Goal: Information Seeking & Learning: Learn about a topic

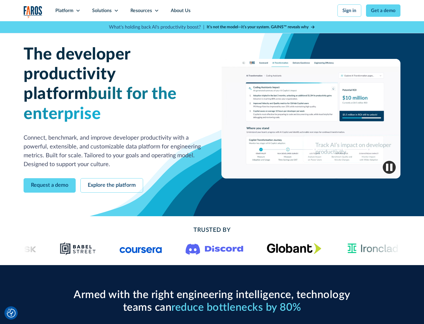
click at [78, 11] on icon at bounding box center [78, 10] width 5 height 5
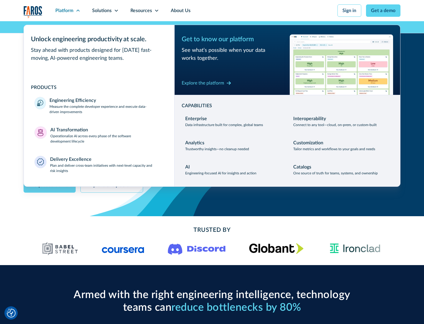
click at [107, 109] on p "Measure the complete developer experience and execute data-driven improvements" at bounding box center [107, 109] width 114 height 11
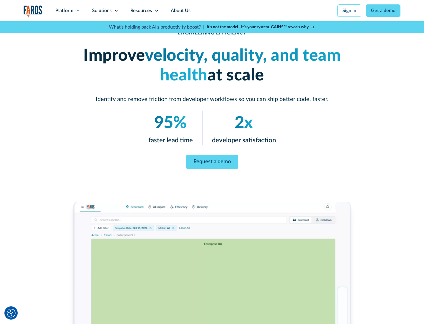
click at [212, 161] on link "Request a demo" at bounding box center [212, 162] width 52 height 14
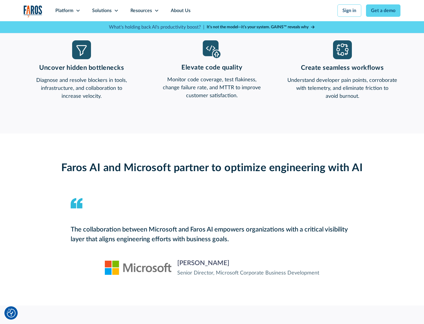
click at [78, 11] on icon at bounding box center [78, 10] width 5 height 5
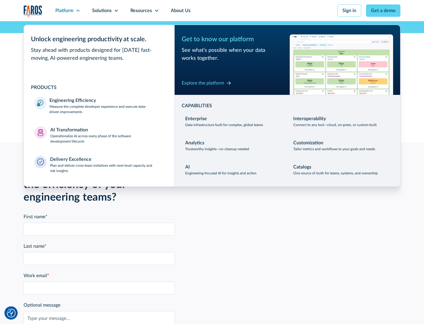
scroll to position [1293, 0]
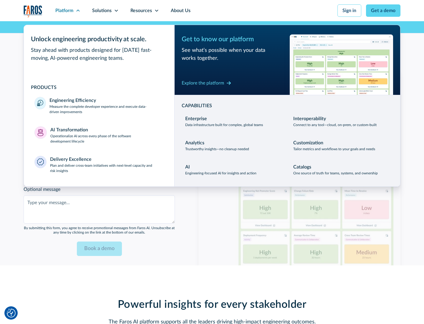
click at [107, 135] on p "Operationalize AI across every phase of the software development lifecycle" at bounding box center [107, 138] width 114 height 11
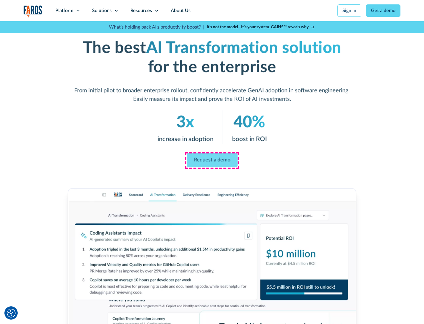
click at [212, 160] on link "Request a demo" at bounding box center [212, 160] width 51 height 14
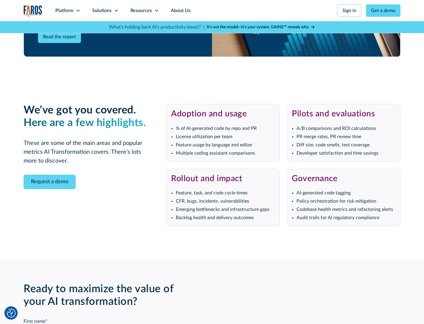
scroll to position [1435, 0]
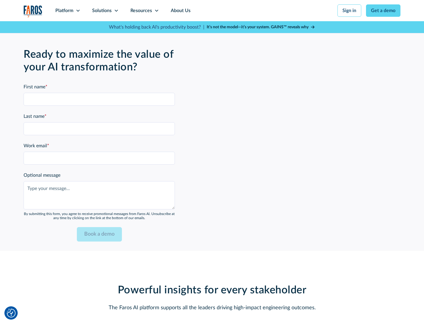
click at [68, 11] on div "Platform" at bounding box center [64, 10] width 18 height 7
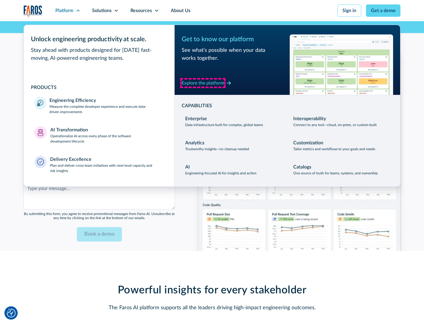
click at [203, 83] on div "Explore the platform" at bounding box center [203, 83] width 42 height 7
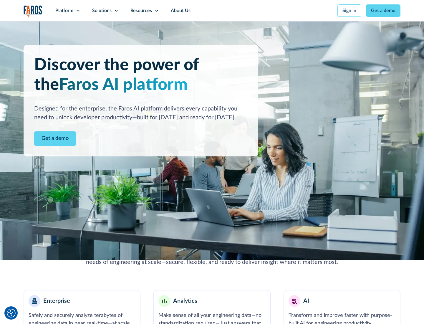
click at [55, 139] on link "Get a demo" at bounding box center [55, 138] width 42 height 14
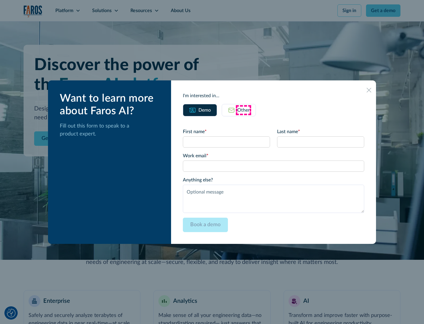
click at [244, 110] on div "Other" at bounding box center [244, 110] width 12 height 7
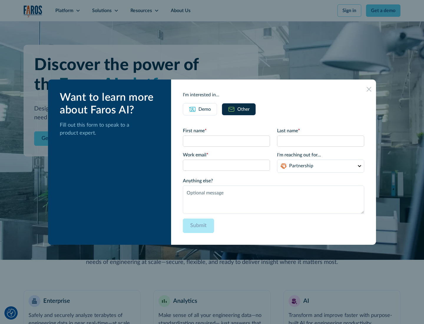
click at [205, 109] on div "Demo" at bounding box center [205, 109] width 12 height 7
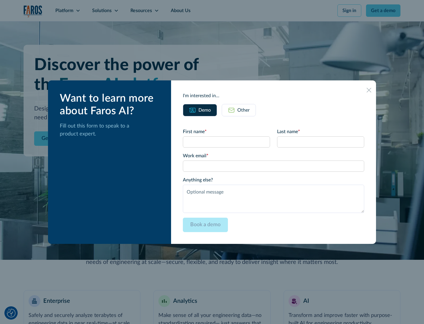
click at [369, 90] on icon at bounding box center [369, 90] width 5 height 5
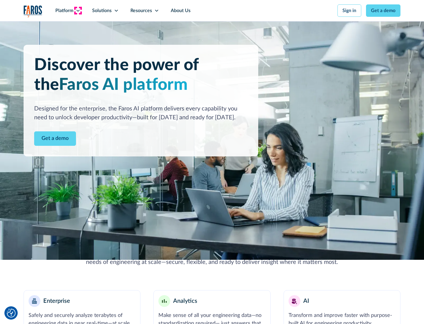
click at [78, 11] on icon at bounding box center [78, 10] width 5 height 5
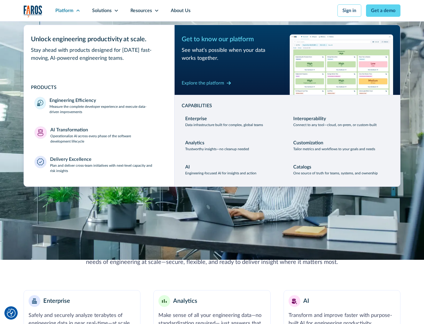
click at [107, 168] on p "Plan and deliver cross-team initiatives with next-level capacity and risk insig…" at bounding box center [107, 168] width 114 height 11
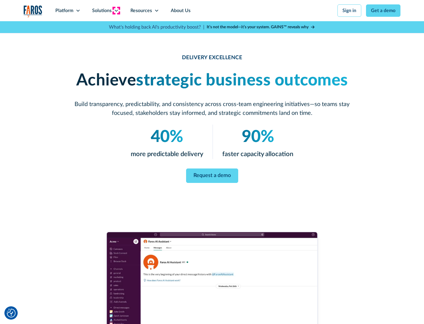
click at [116, 11] on icon at bounding box center [116, 10] width 5 height 5
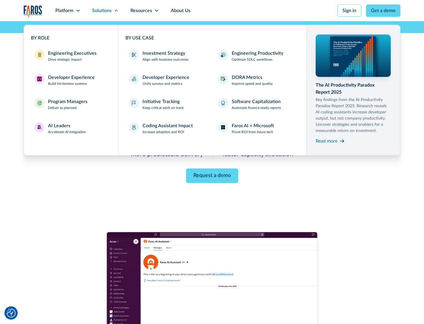
click at [71, 56] on div "Engineering Executives" at bounding box center [72, 53] width 49 height 7
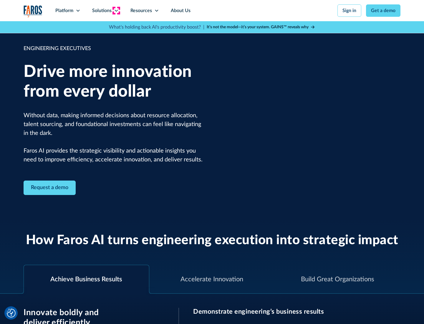
click at [116, 11] on icon at bounding box center [116, 10] width 5 height 5
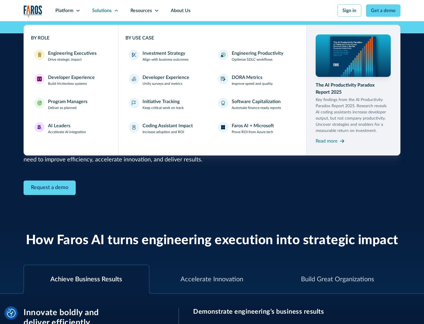
click at [71, 78] on div "Developer Experience" at bounding box center [71, 77] width 47 height 7
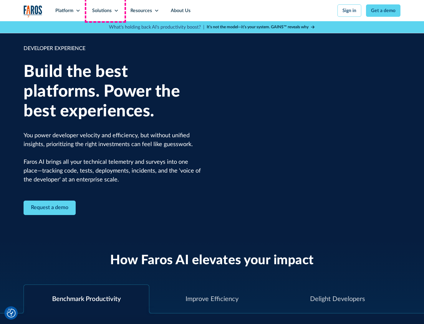
click at [105, 11] on div "Solutions" at bounding box center [101, 10] width 19 height 7
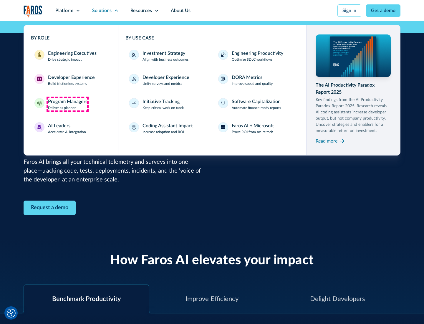
click at [67, 104] on div "Program Managers" at bounding box center [67, 101] width 39 height 7
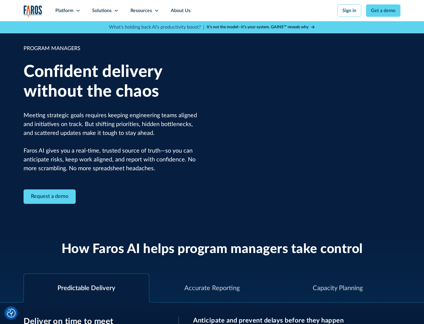
click at [116, 11] on icon at bounding box center [116, 10] width 5 height 5
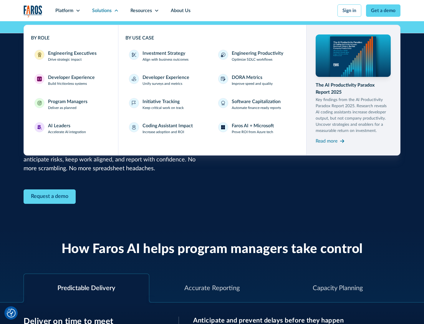
click at [67, 128] on div "AI Leaders" at bounding box center [59, 125] width 22 height 7
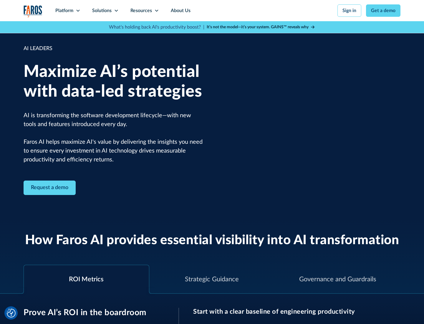
click at [116, 11] on icon at bounding box center [116, 10] width 5 height 5
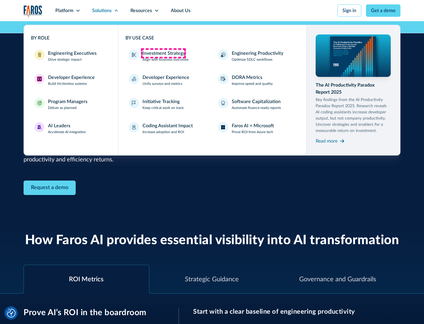
click at [163, 53] on div "Investment Strategy" at bounding box center [164, 53] width 43 height 7
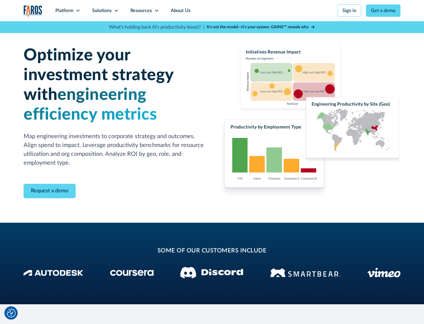
click at [116, 11] on icon at bounding box center [116, 10] width 5 height 5
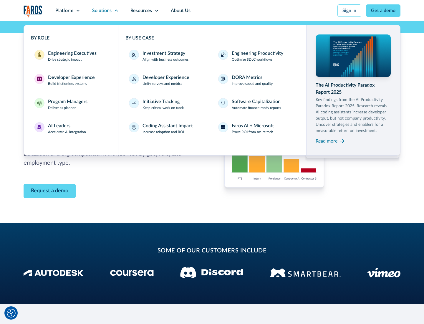
click at [253, 132] on p "Prove ROI from Azure tech" at bounding box center [253, 131] width 42 height 5
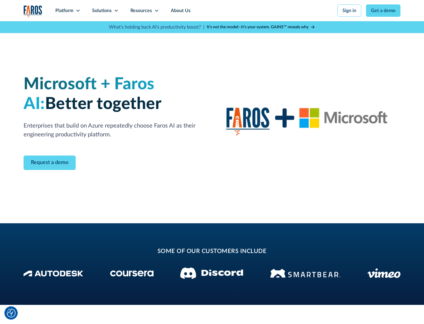
click at [116, 11] on icon at bounding box center [116, 10] width 5 height 5
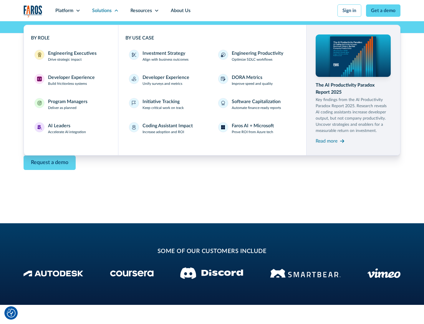
click at [327, 141] on div "Read more" at bounding box center [327, 141] width 22 height 7
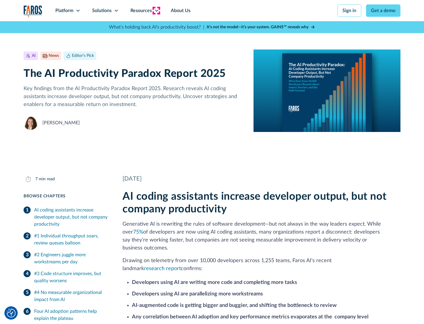
click at [156, 11] on icon at bounding box center [156, 10] width 5 height 5
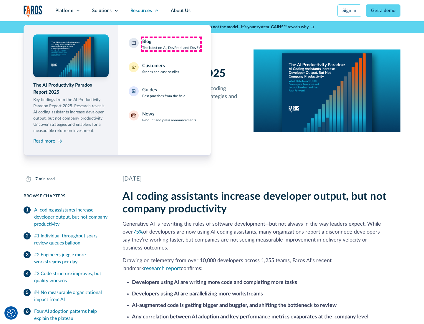
click at [171, 44] on div "Blog The latest on AI, DevProd, and DevEx" at bounding box center [171, 44] width 58 height 12
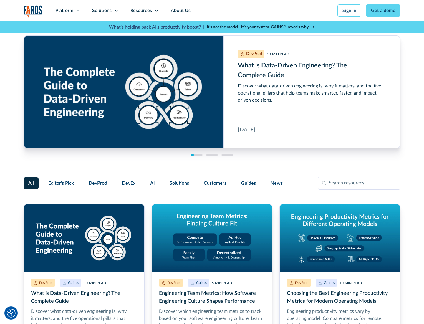
click at [384, 11] on link "Get a demo" at bounding box center [383, 10] width 34 height 12
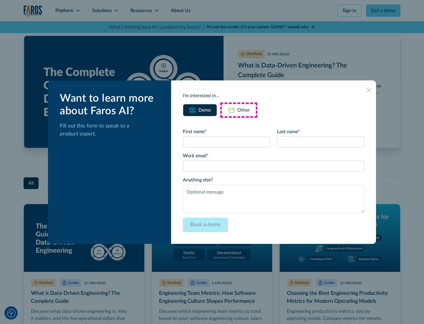
click at [239, 110] on div "Other" at bounding box center [244, 110] width 12 height 7
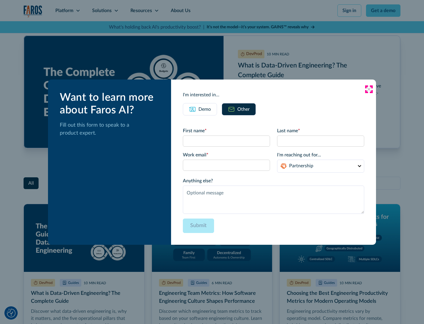
click at [369, 89] on icon at bounding box center [369, 89] width 5 height 5
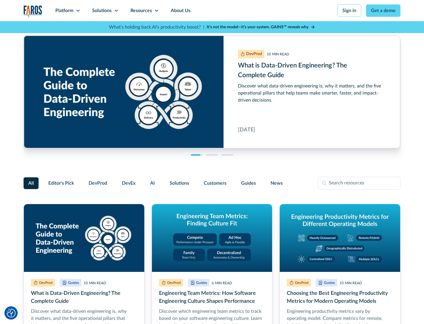
click at [180, 11] on link "About Us" at bounding box center [181, 10] width 32 height 21
